Goal: Transaction & Acquisition: Purchase product/service

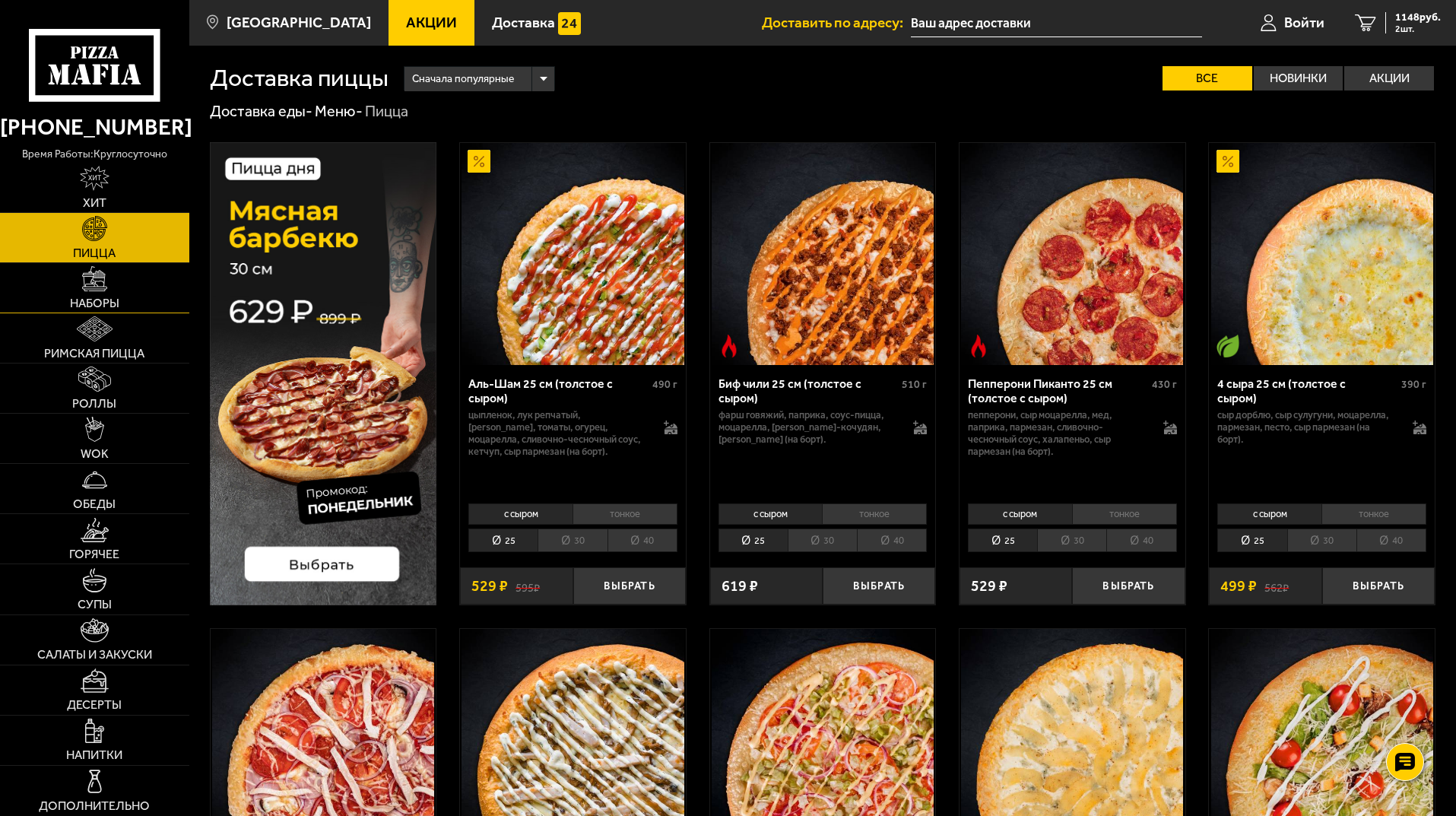
click at [100, 298] on span "Наборы" at bounding box center [95, 303] width 50 height 12
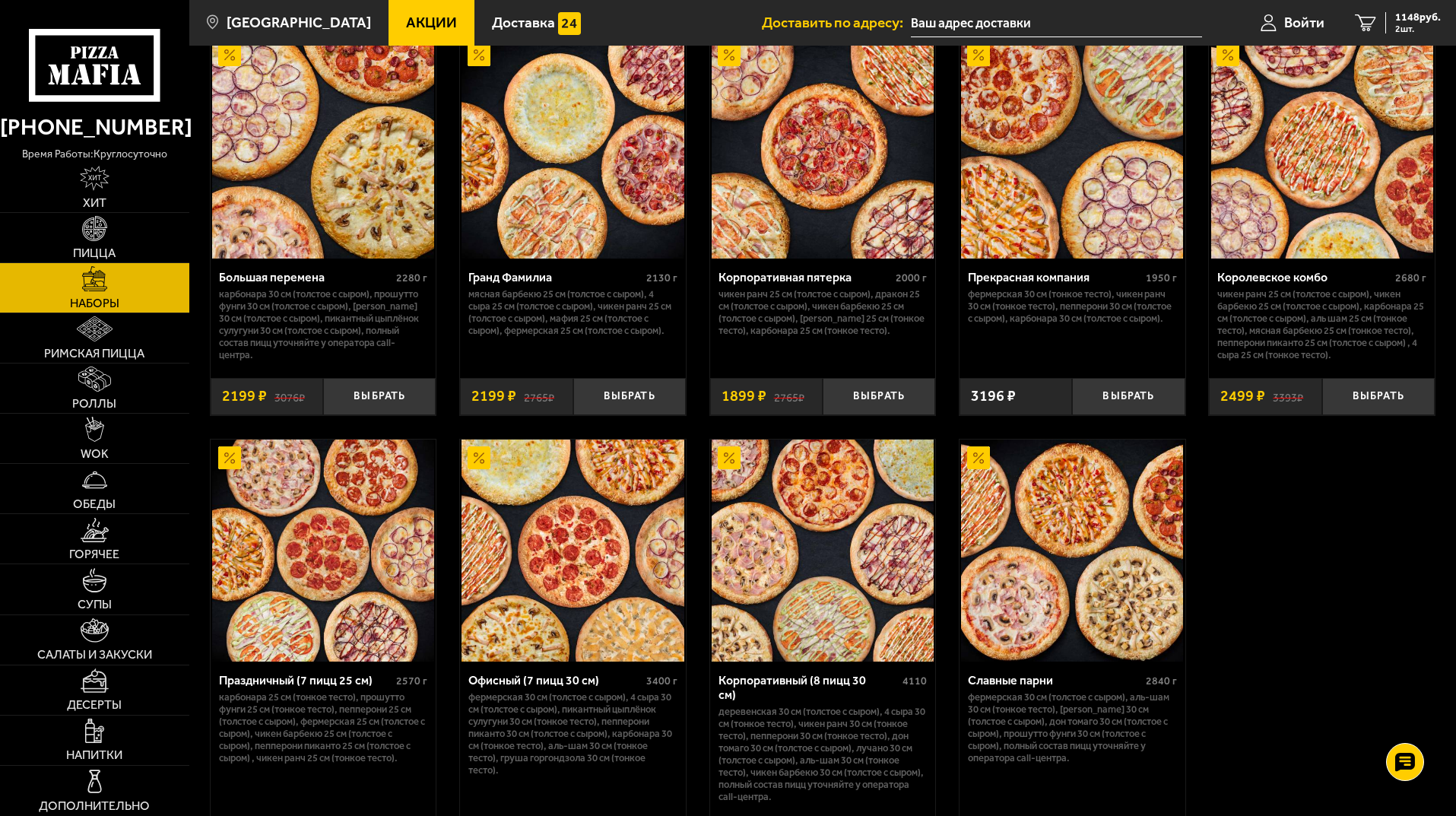
scroll to position [2129, 0]
